Goal: Obtain resource: Download file/media

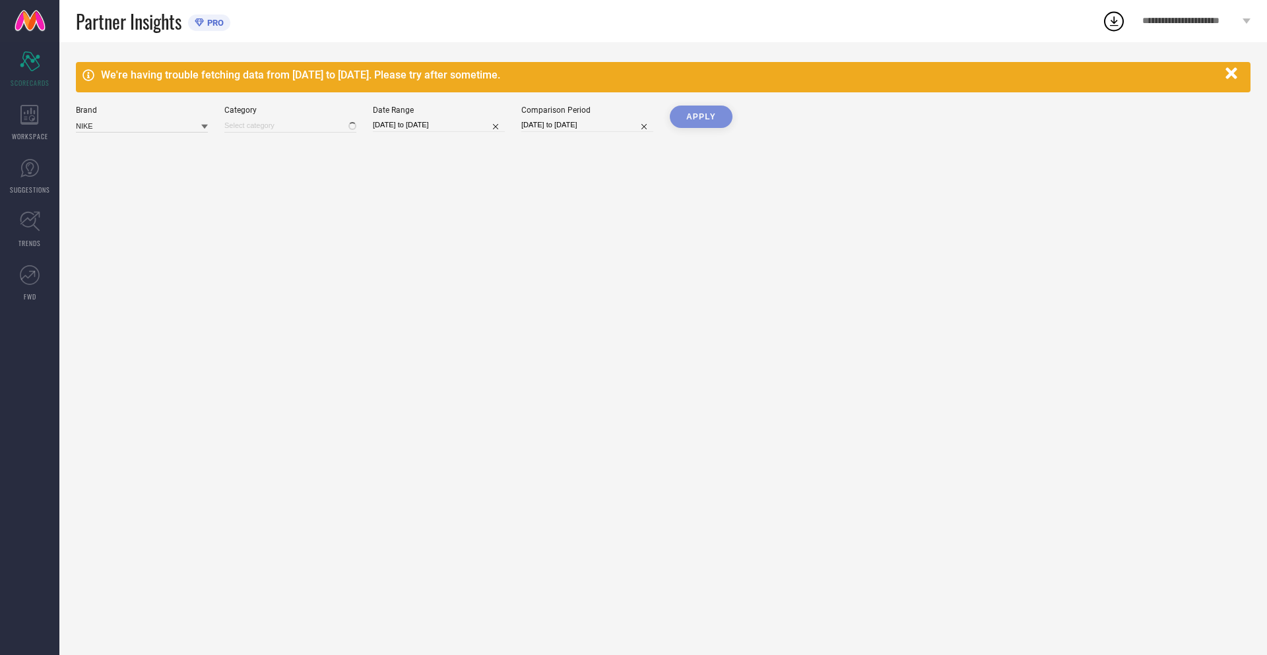
type input "All"
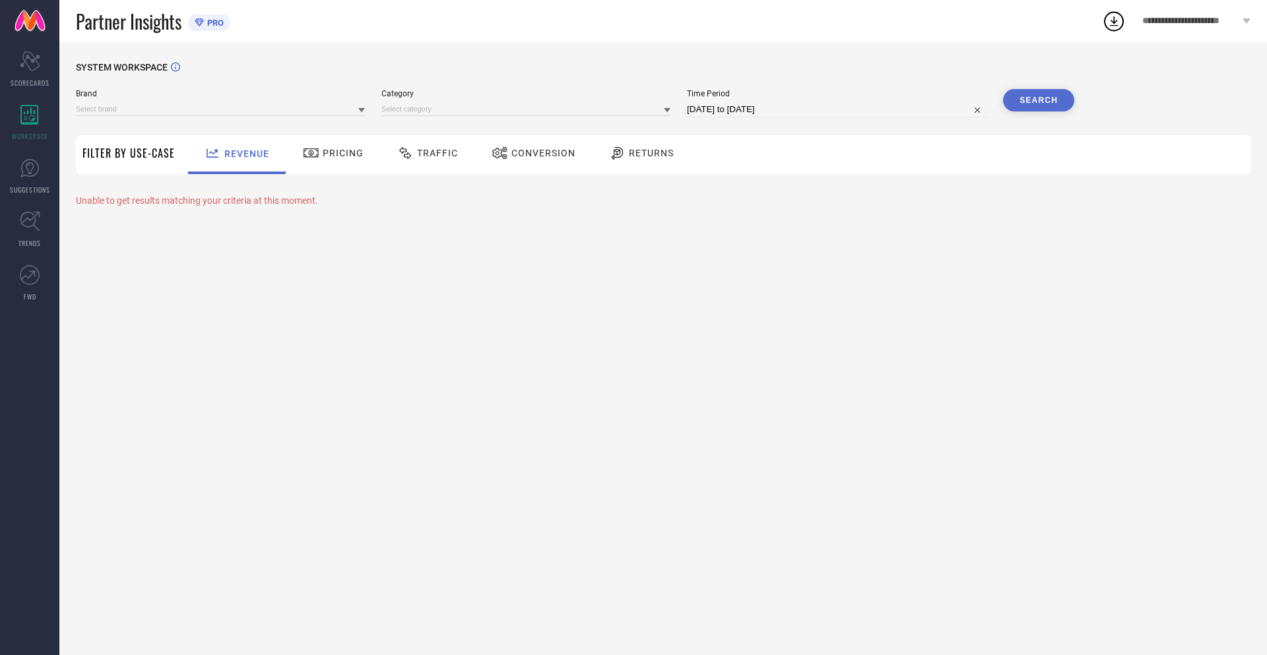
type input "NIKE"
type input "All"
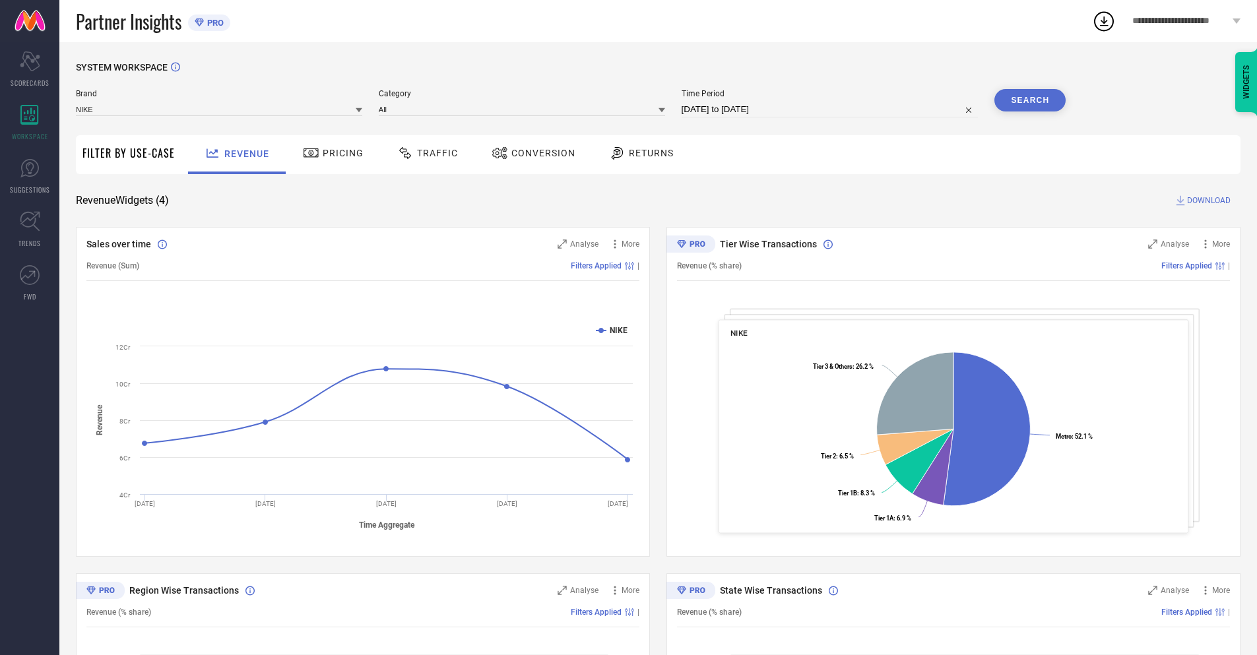
click at [529, 154] on span "Conversion" at bounding box center [543, 153] width 64 height 11
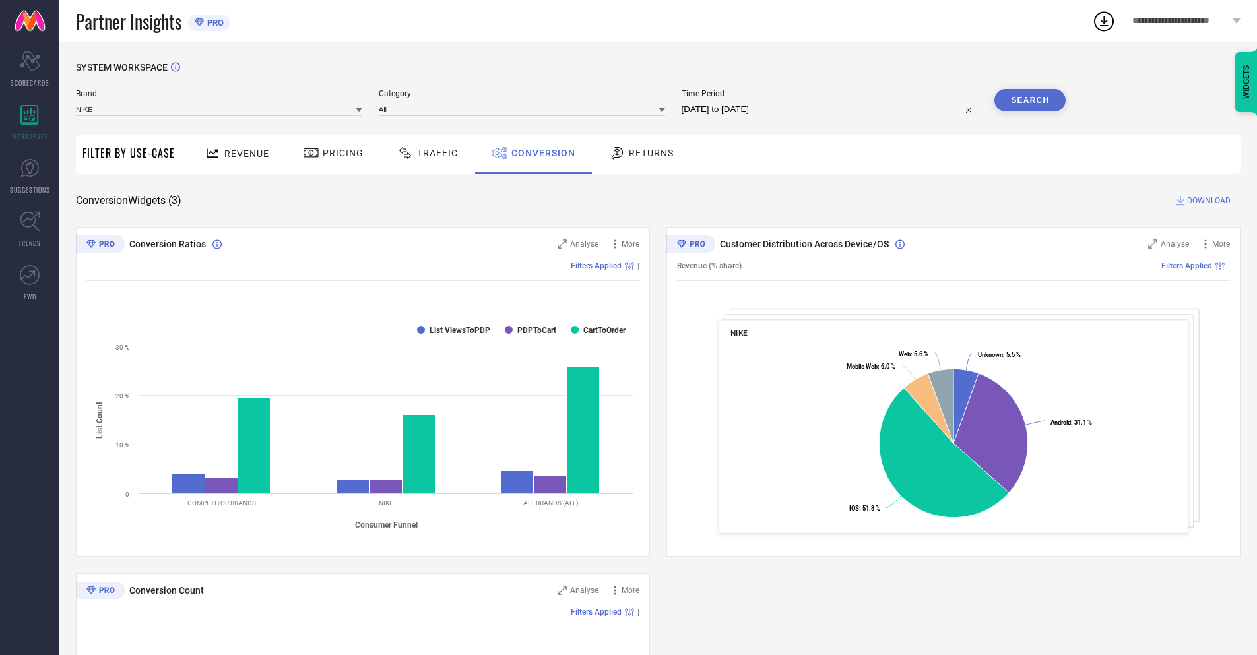
click at [829, 110] on input "[DATE] to [DATE]" at bounding box center [830, 110] width 297 height 16
select select "7"
select select "2025"
select select "8"
select select "2025"
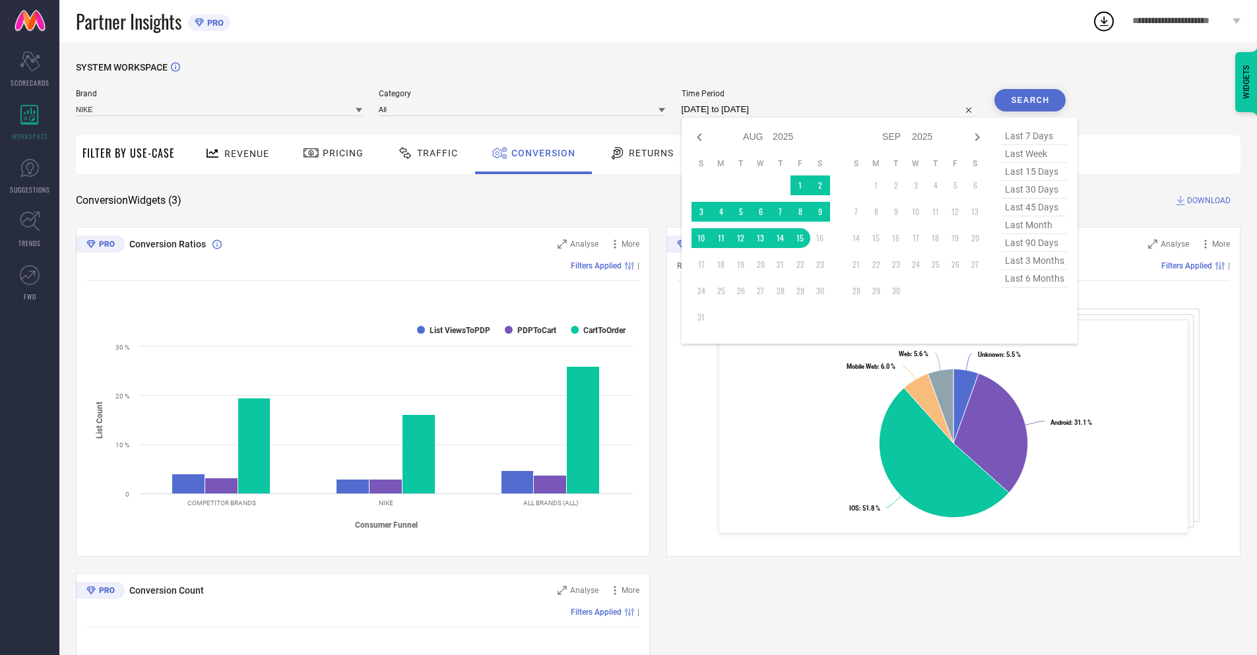
click at [798, 238] on td "15" at bounding box center [800, 238] width 20 height 20
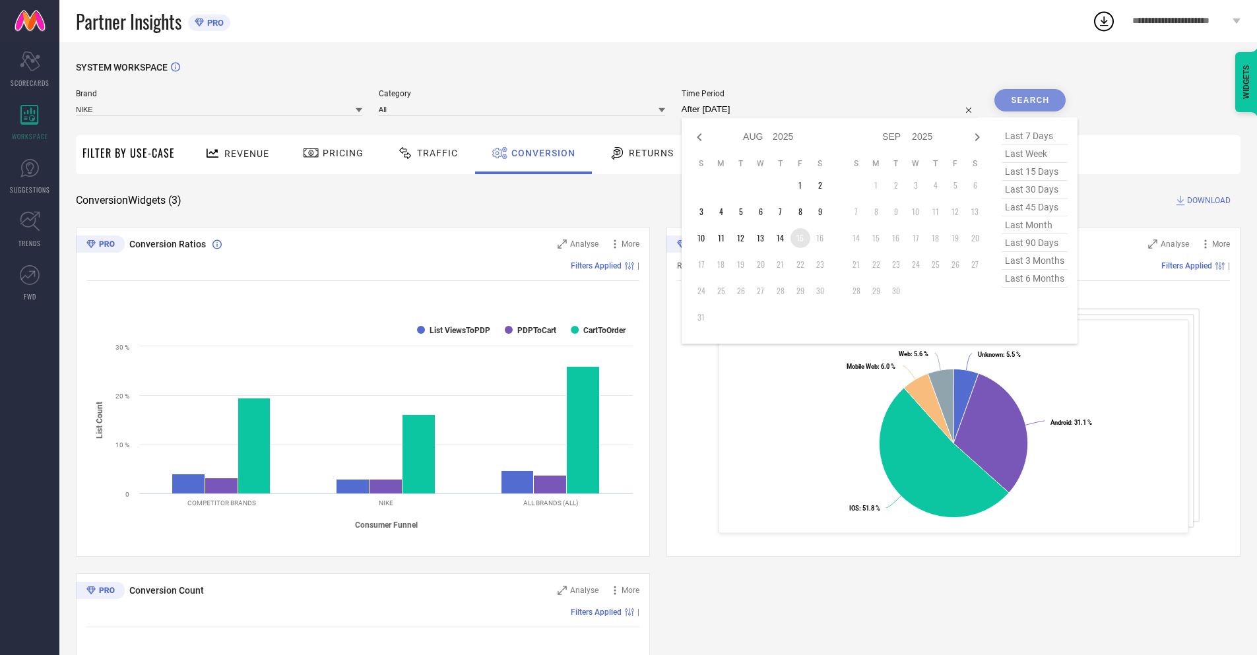
type input "[DATE] to [DATE]"
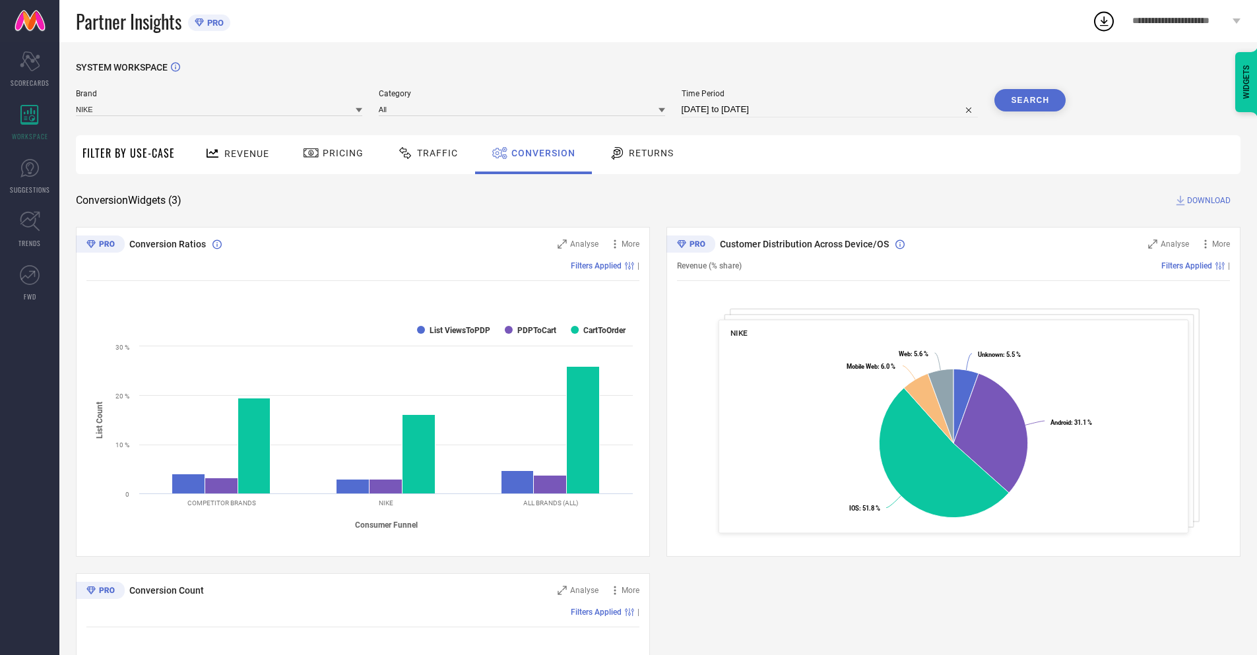
click at [1030, 100] on button "Search" at bounding box center [1029, 100] width 71 height 22
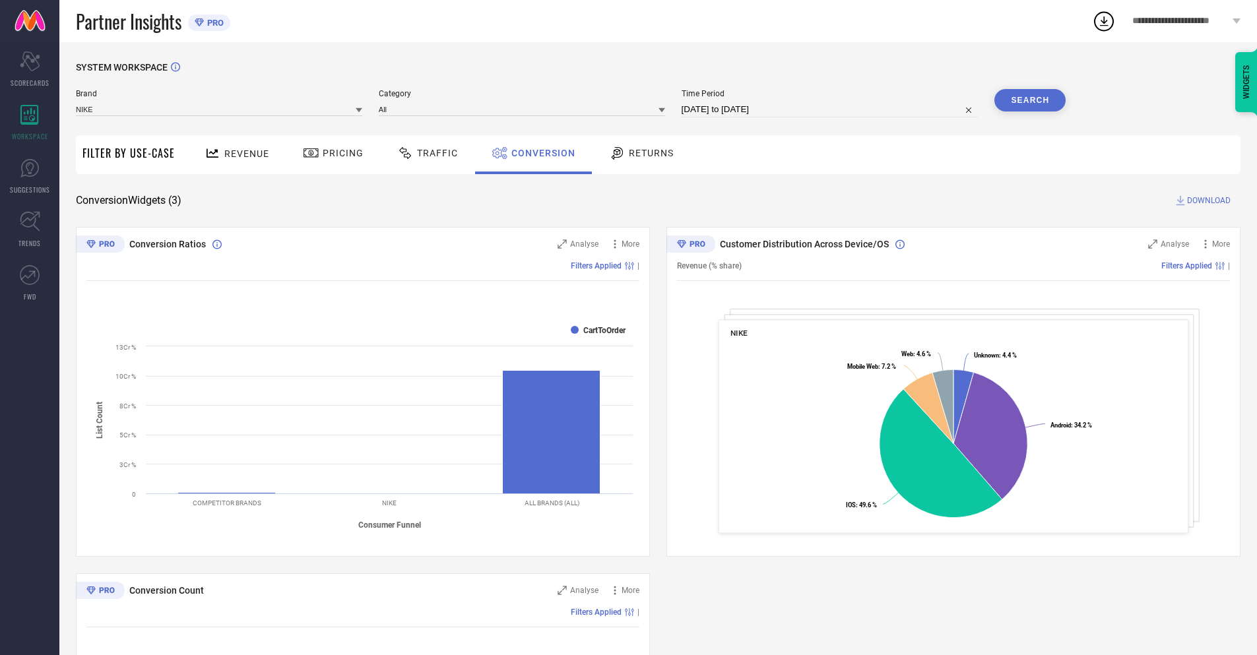
click at [1209, 201] on span "DOWNLOAD" at bounding box center [1209, 200] width 44 height 13
